Goal: Task Accomplishment & Management: Manage account settings

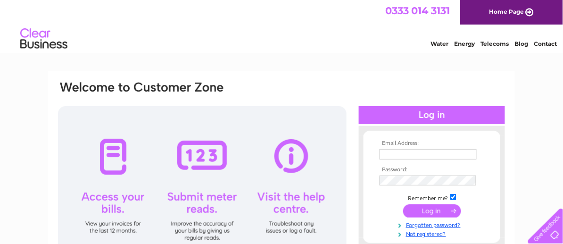
type input "hazel.easypleasy@gmail.com"
click at [437, 209] on input "submit" at bounding box center [432, 210] width 58 height 13
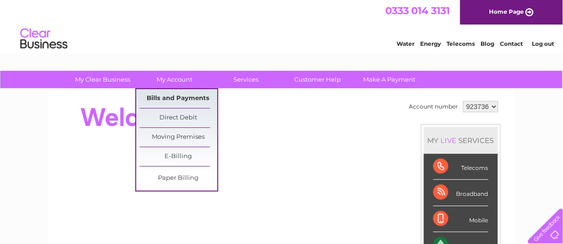
click at [174, 95] on link "Bills and Payments" at bounding box center [179, 98] width 78 height 19
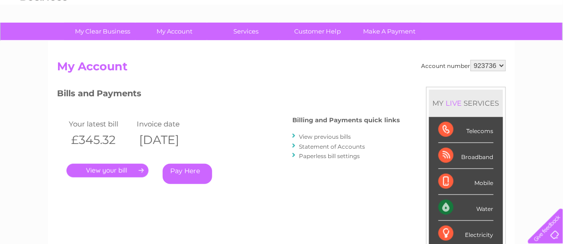
scroll to position [47, 0]
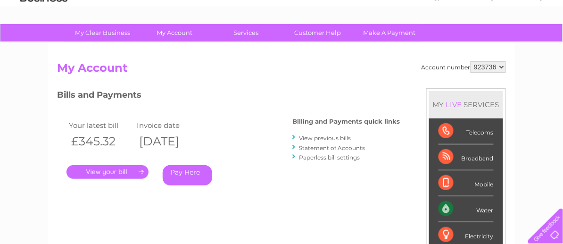
click at [333, 147] on link "Statement of Accounts" at bounding box center [332, 147] width 66 height 7
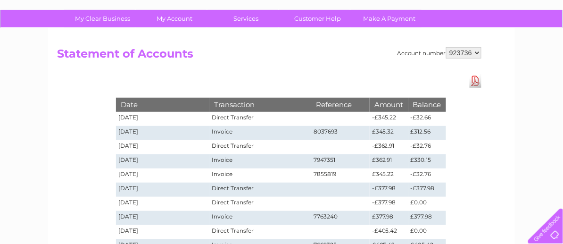
scroll to position [63, 0]
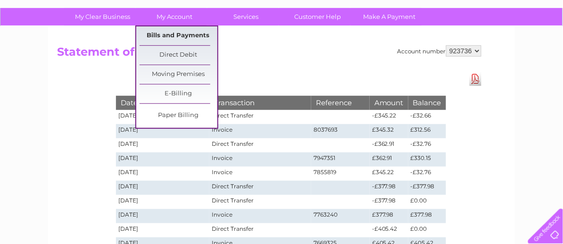
click at [184, 32] on link "Bills and Payments" at bounding box center [179, 35] width 78 height 19
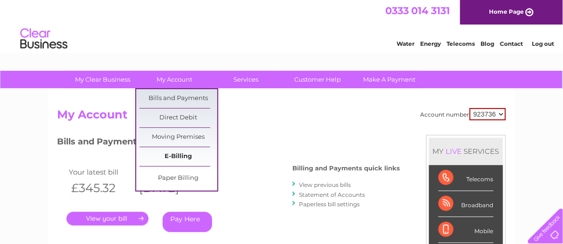
click at [180, 154] on link "E-Billing" at bounding box center [179, 156] width 78 height 19
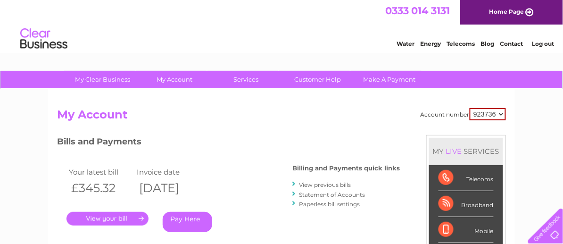
click at [318, 183] on link "View previous bills" at bounding box center [325, 184] width 52 height 7
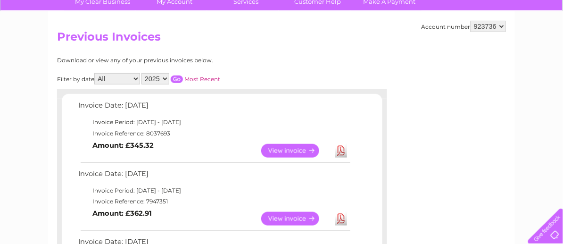
scroll to position [94, 0]
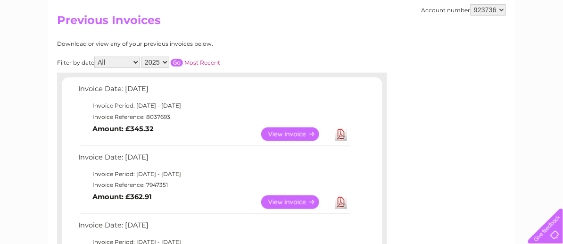
click at [297, 134] on link "View" at bounding box center [295, 134] width 69 height 14
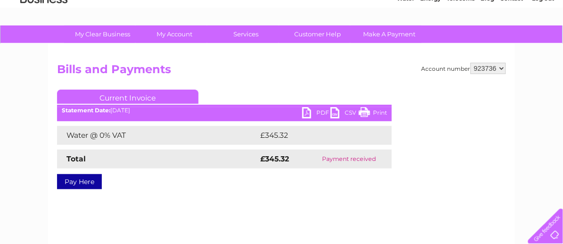
scroll to position [47, 0]
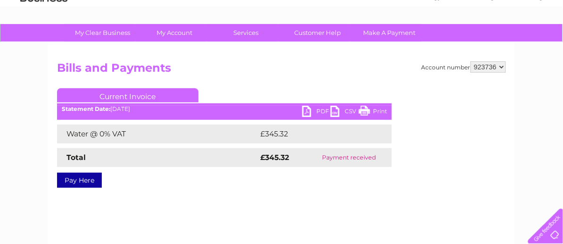
click at [310, 109] on link "PDF" at bounding box center [316, 113] width 28 height 14
click at [481, 221] on div "Account number 923736 923738 923739 932556 935040 935044 Bills and Payments Cur…" at bounding box center [281, 174] width 467 height 264
